Goal: Transaction & Acquisition: Purchase product/service

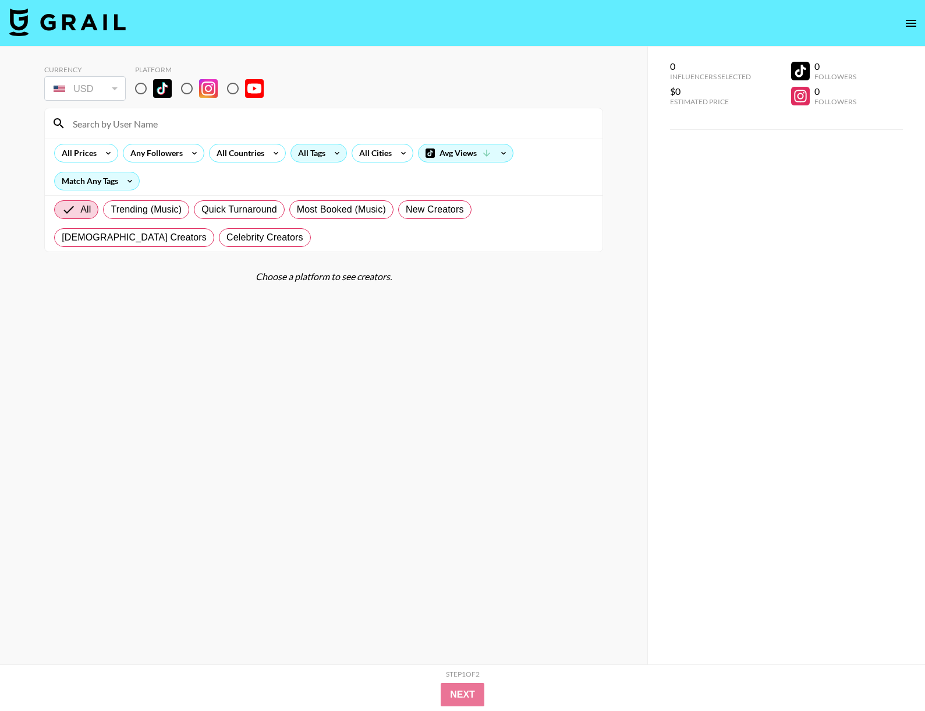
click at [338, 151] on icon at bounding box center [337, 152] width 19 height 17
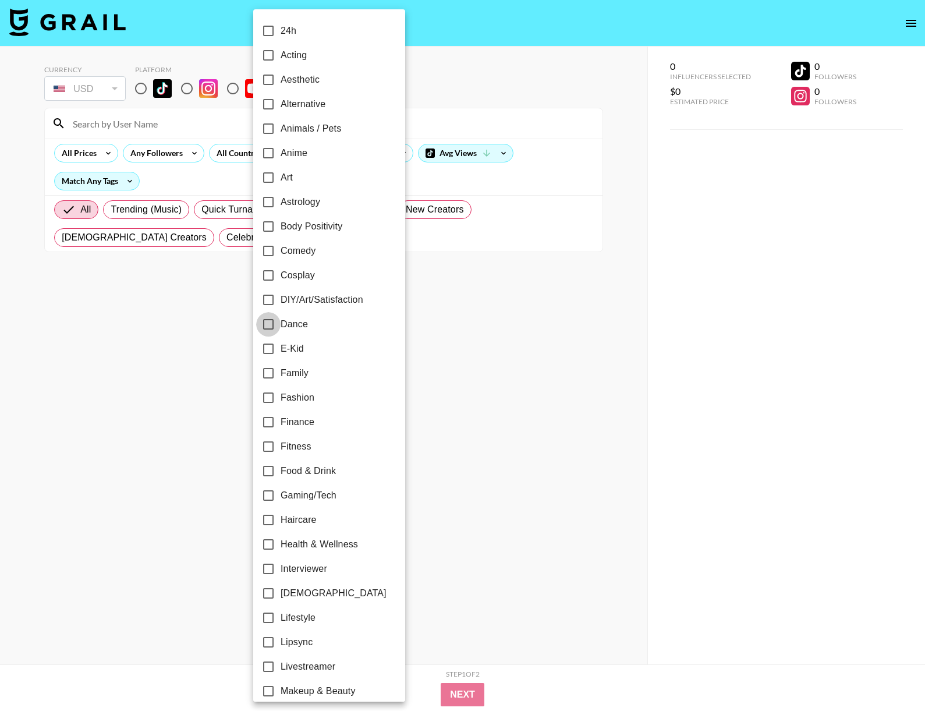
click at [266, 324] on input "Dance" at bounding box center [268, 324] width 24 height 24
checkbox input "true"
click at [40, 212] on div at bounding box center [462, 355] width 925 height 711
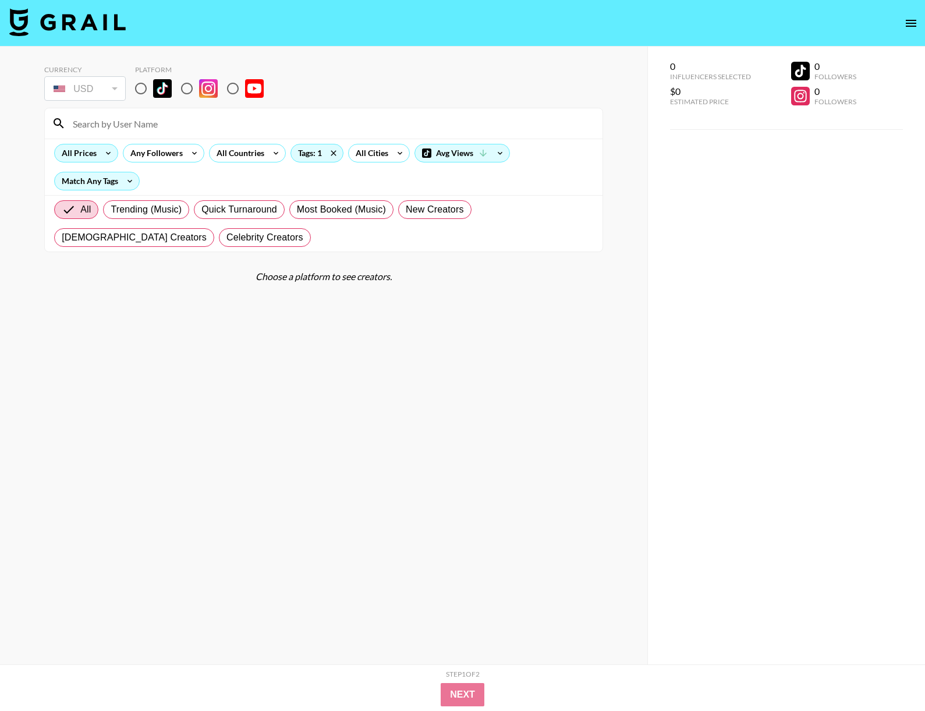
click at [91, 150] on div "All Prices" at bounding box center [77, 152] width 44 height 17
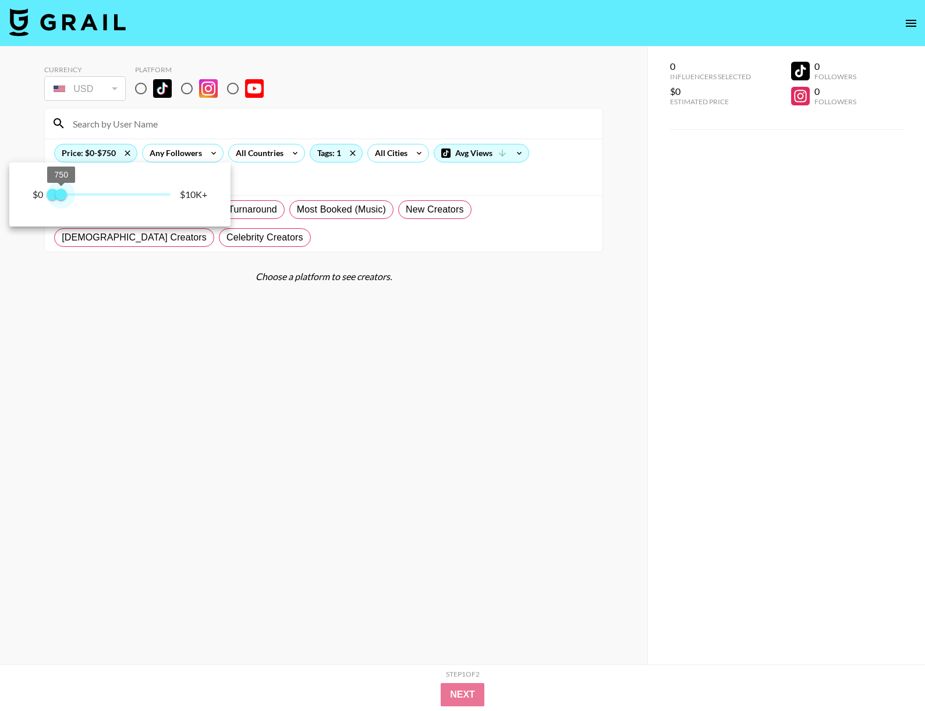
type input "500"
drag, startPoint x: 172, startPoint y: 197, endPoint x: 58, endPoint y: 203, distance: 113.6
click at [58, 200] on span "500" at bounding box center [58, 195] width 12 height 12
click at [52, 282] on div at bounding box center [462, 355] width 925 height 711
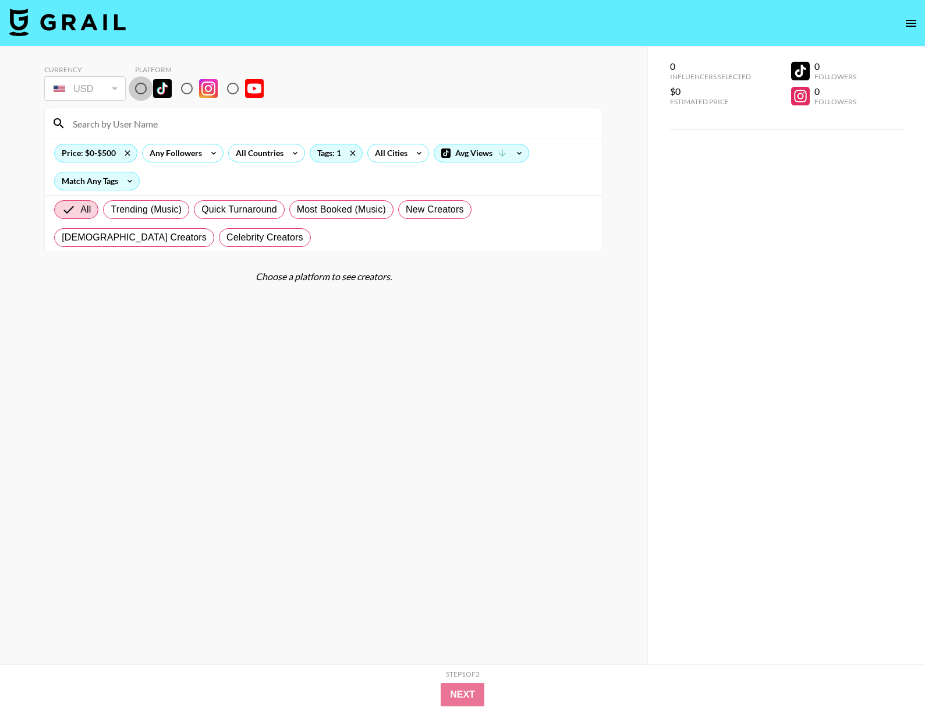
click at [134, 90] on input "radio" at bounding box center [141, 88] width 24 height 24
radio input "true"
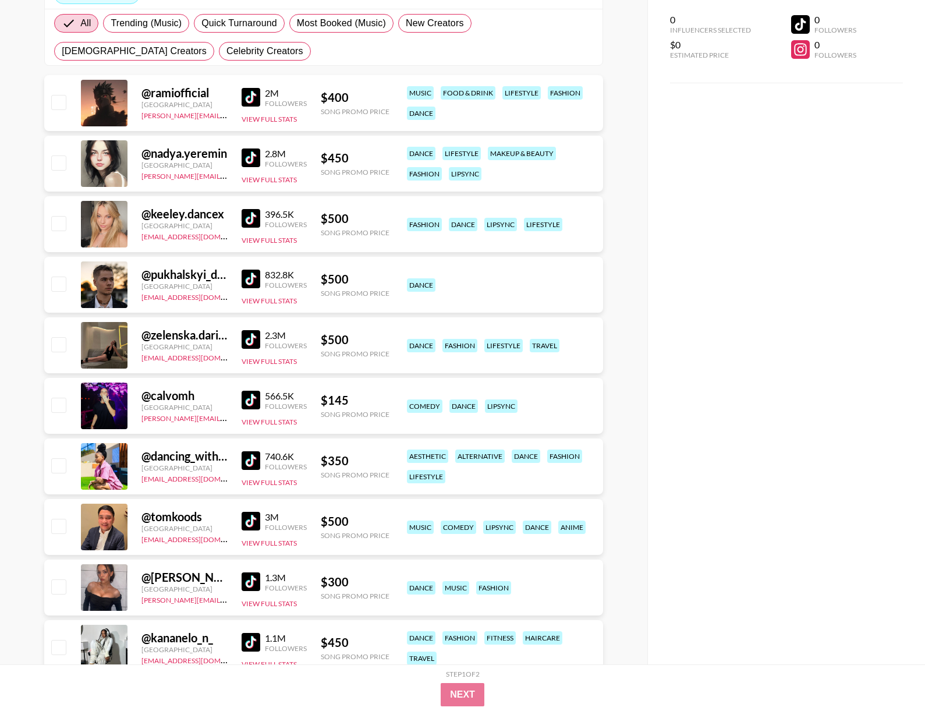
scroll to position [211, 0]
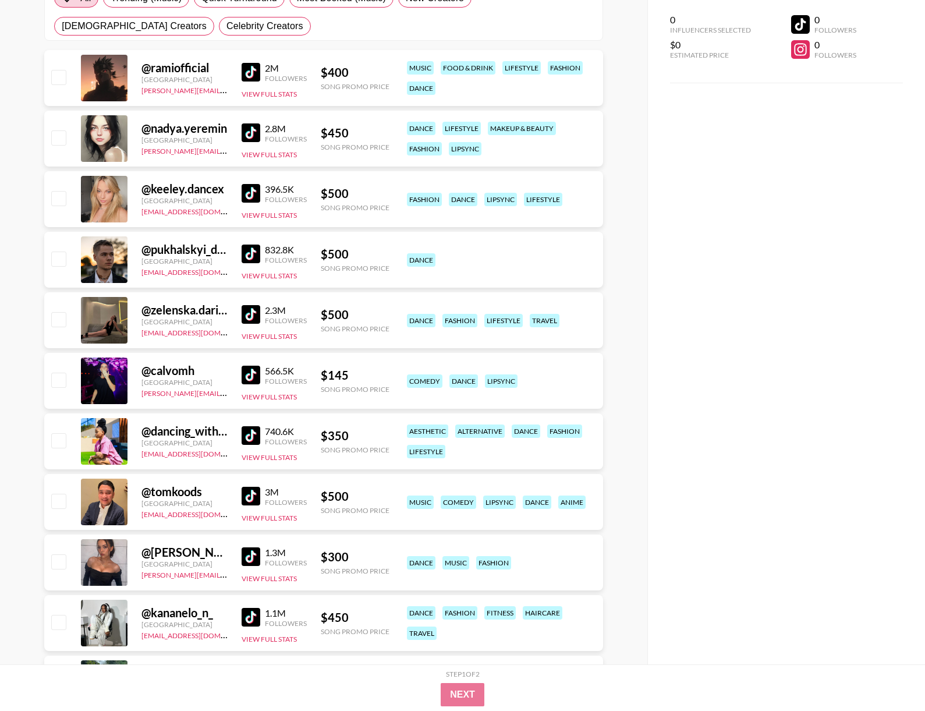
click at [252, 193] on img at bounding box center [251, 193] width 19 height 19
click at [215, 189] on div "@ keeley.dancex" at bounding box center [184, 189] width 86 height 15
click at [176, 192] on div "@ keeley.dancex" at bounding box center [184, 189] width 86 height 15
click at [257, 193] on img at bounding box center [251, 193] width 19 height 19
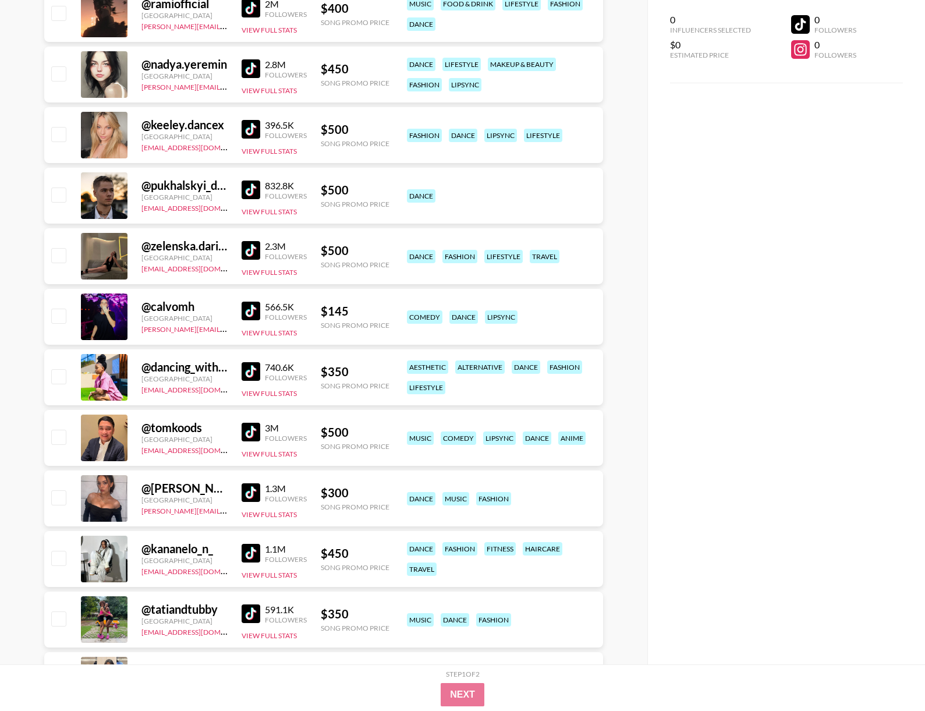
scroll to position [297, 0]
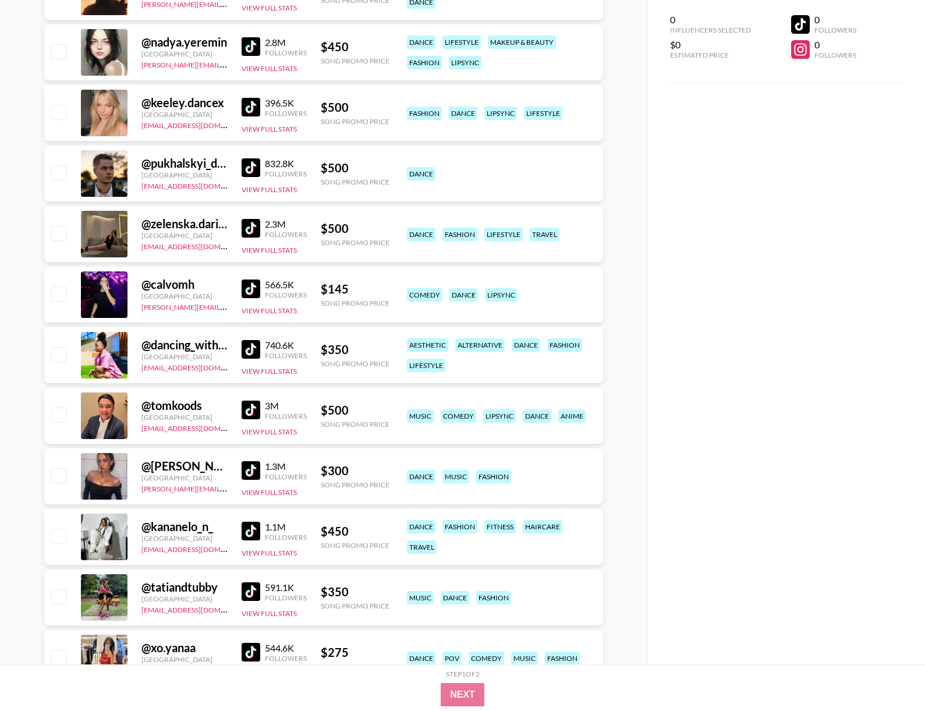
click at [246, 231] on img at bounding box center [251, 228] width 19 height 19
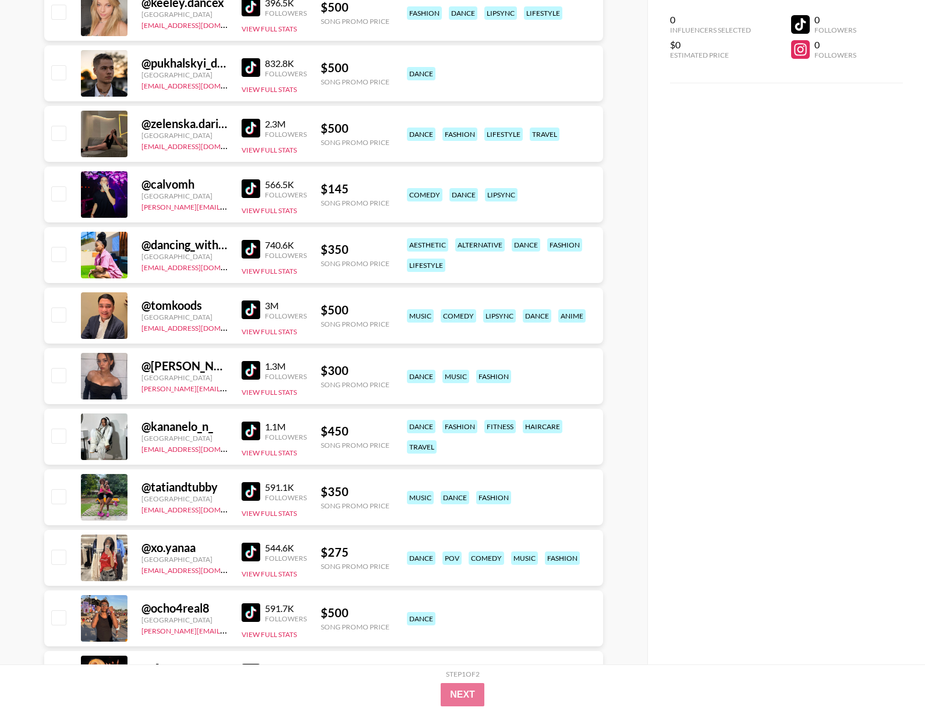
scroll to position [406, 0]
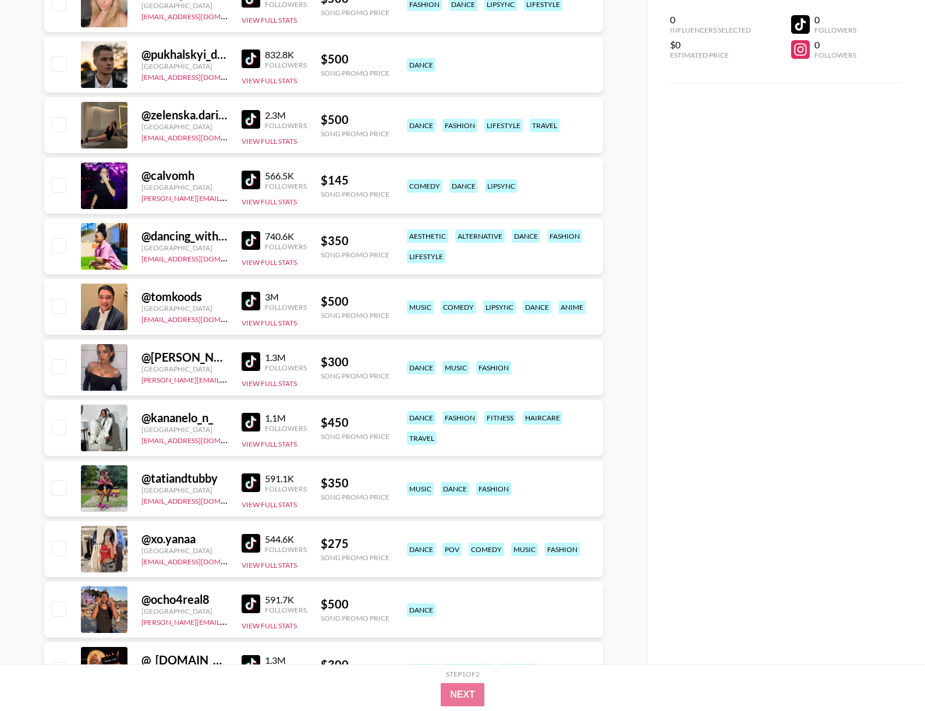
click at [254, 184] on img at bounding box center [251, 180] width 19 height 19
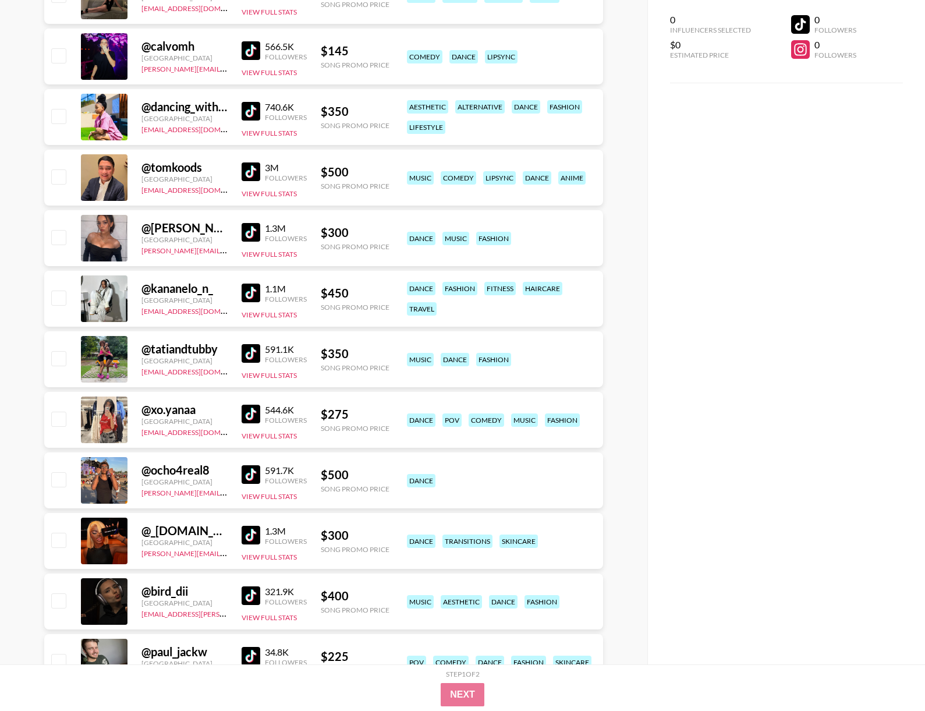
scroll to position [671, 0]
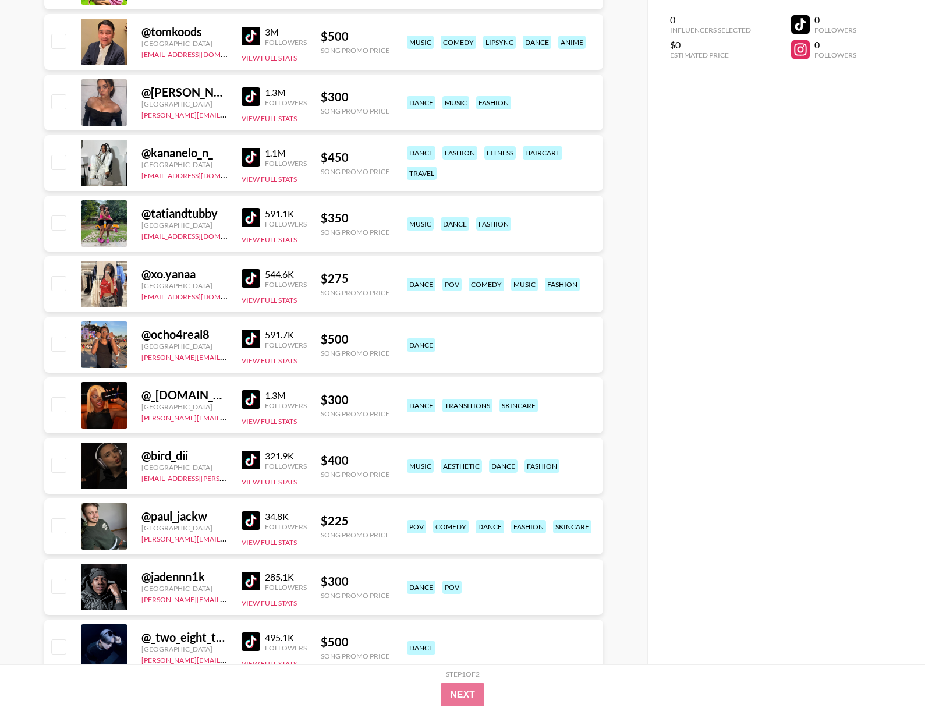
click at [253, 95] on img at bounding box center [251, 96] width 19 height 19
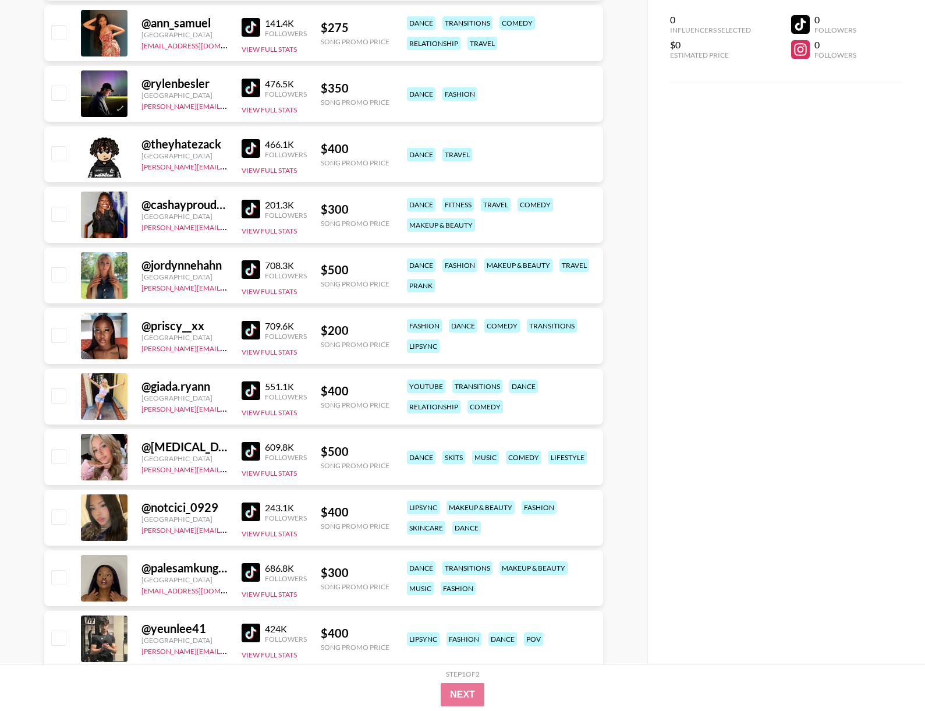
scroll to position [5765, 0]
